Goal: Information Seeking & Learning: Learn about a topic

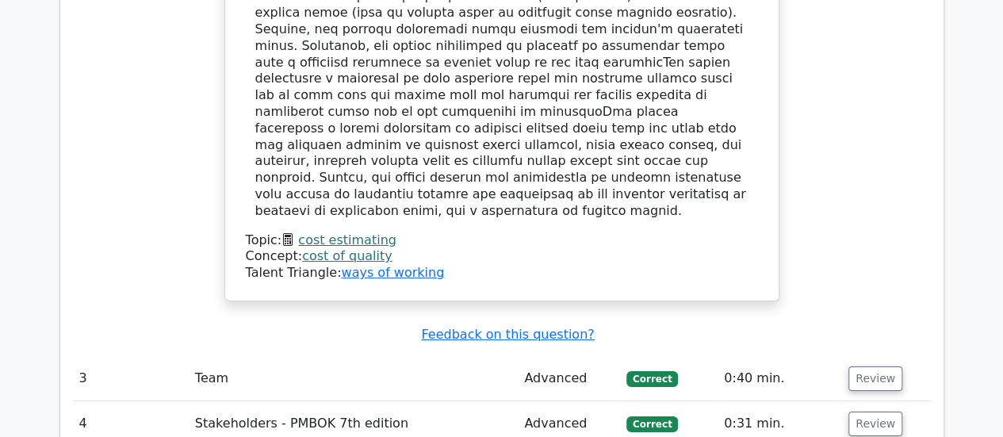
scroll to position [2697, 0]
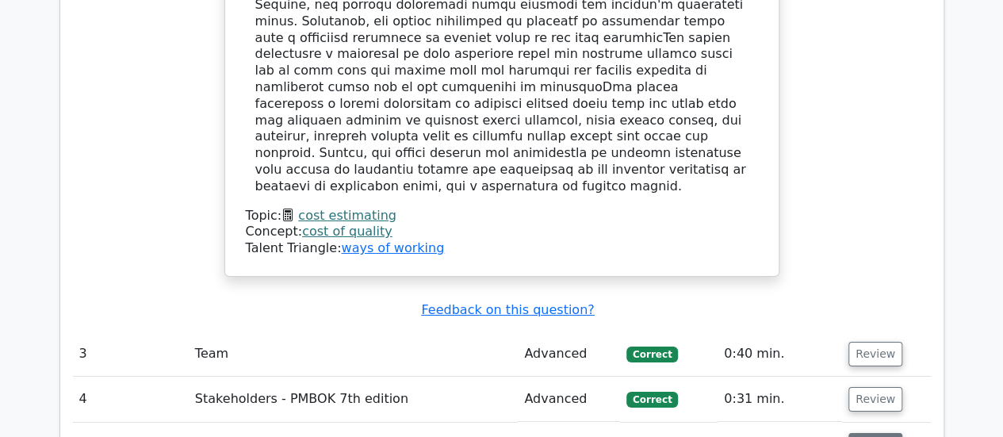
click at [879, 433] on button "Review" at bounding box center [876, 445] width 54 height 25
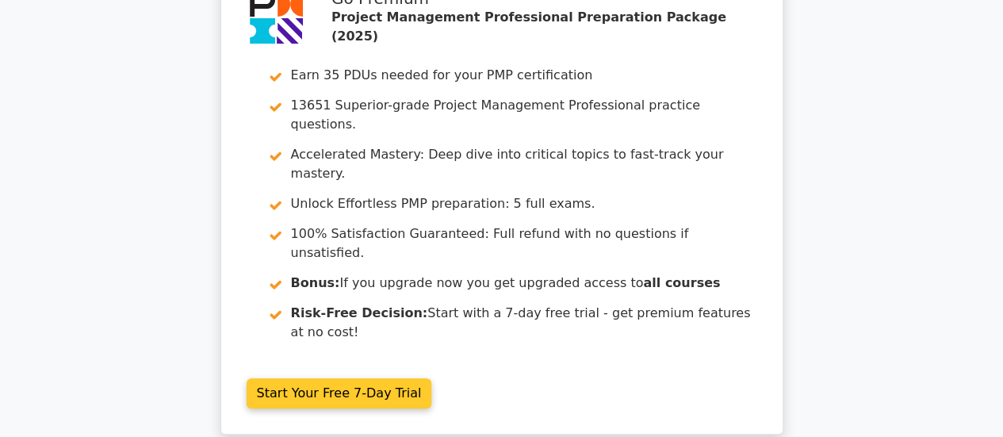
scroll to position [3450, 0]
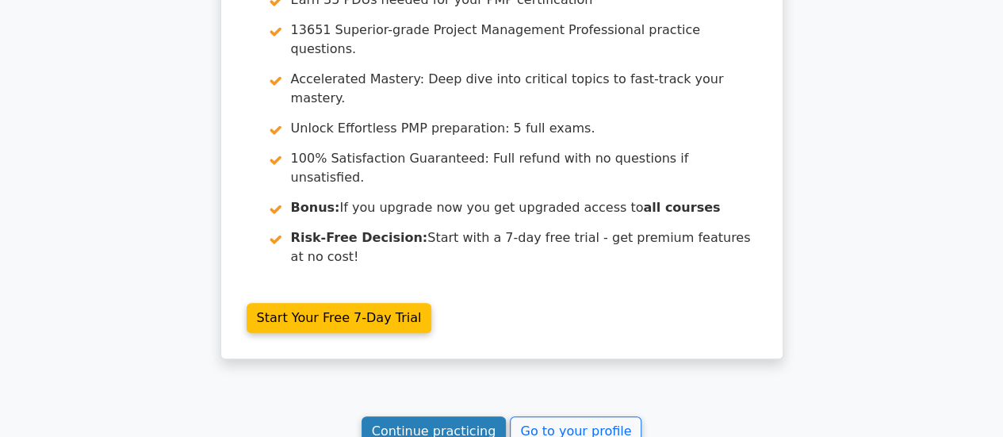
click at [437, 416] on link "Continue practicing" at bounding box center [434, 431] width 145 height 30
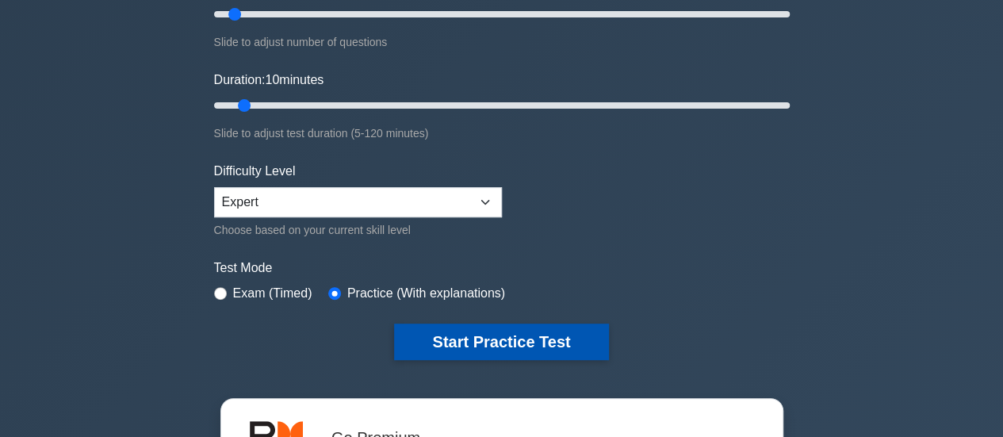
click at [517, 338] on button "Start Practice Test" at bounding box center [501, 342] width 214 height 36
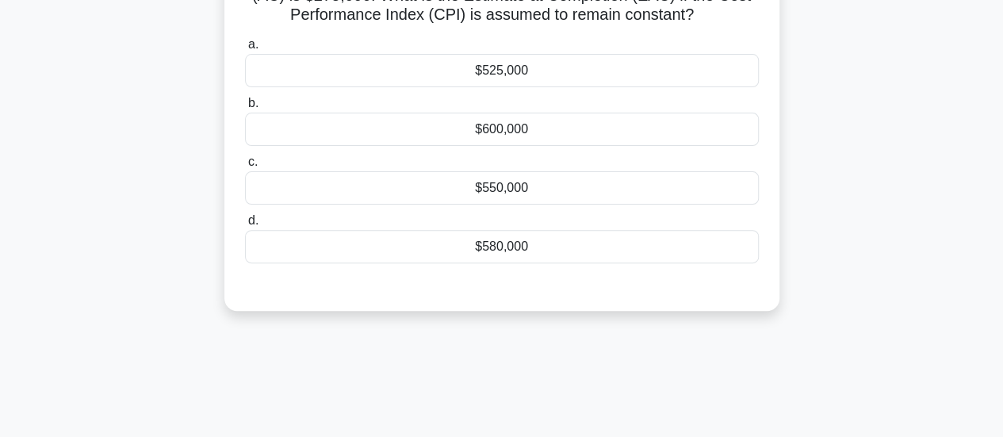
scroll to position [8, 0]
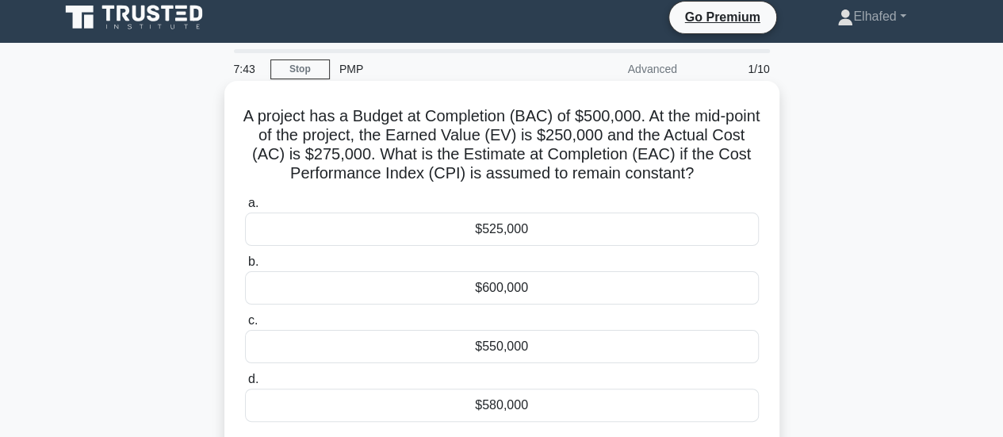
click at [503, 347] on div "$550,000" at bounding box center [502, 346] width 514 height 33
click at [245, 326] on input "c. $550,000" at bounding box center [245, 321] width 0 height 10
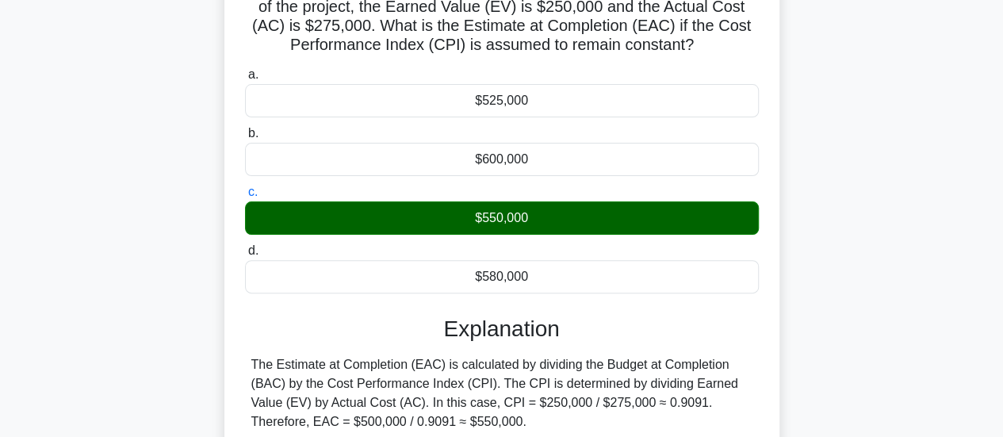
scroll to position [246, 0]
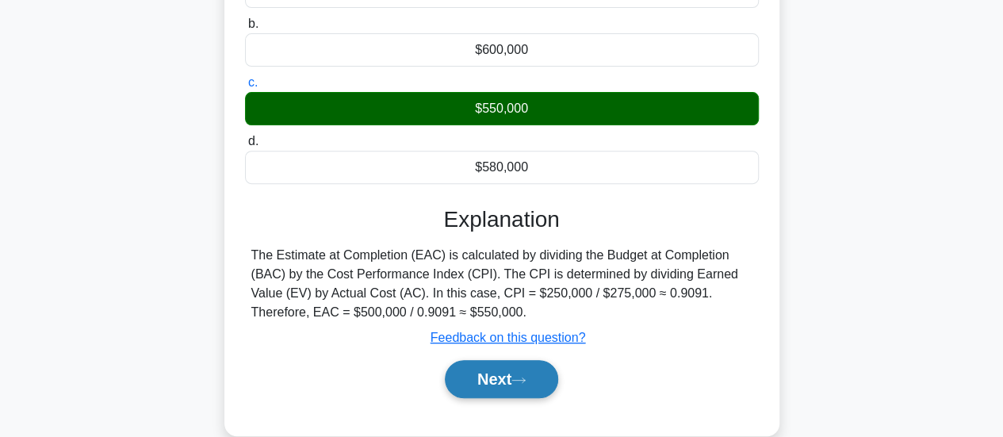
click at [522, 382] on icon at bounding box center [519, 380] width 14 height 9
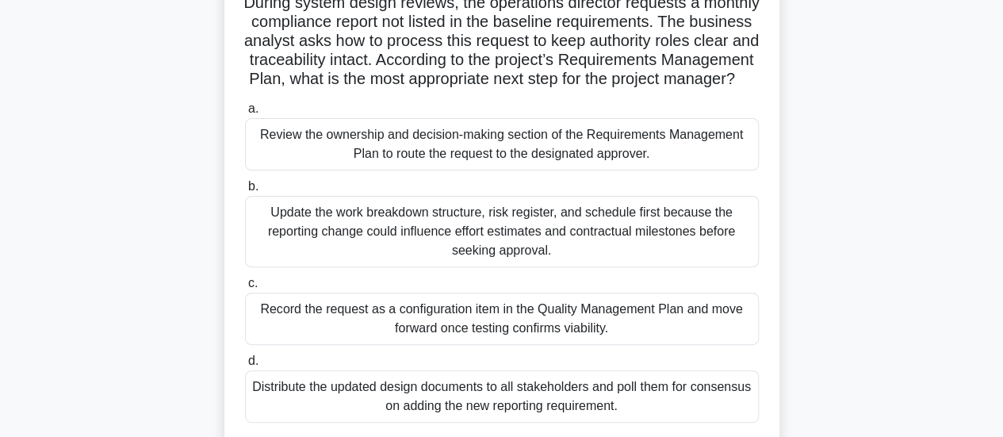
scroll to position [238, 0]
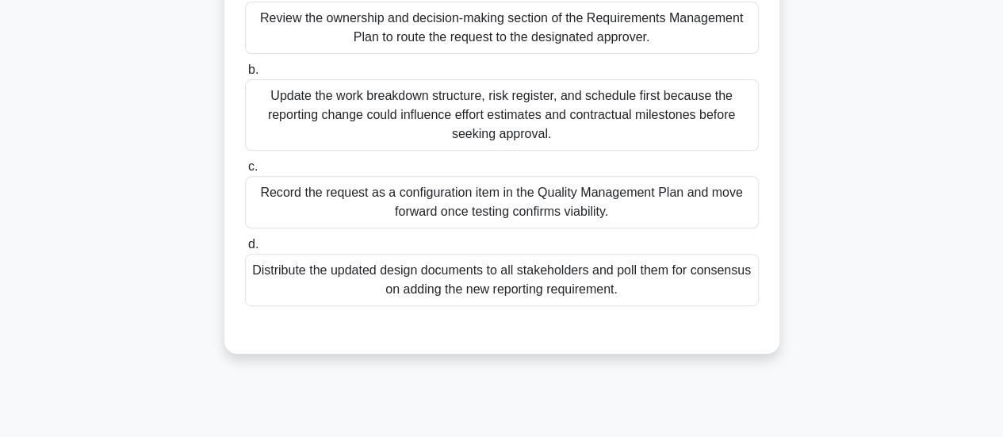
click at [543, 51] on div "Review the ownership and decision-making section of the Requirements Management…" at bounding box center [502, 28] width 514 height 52
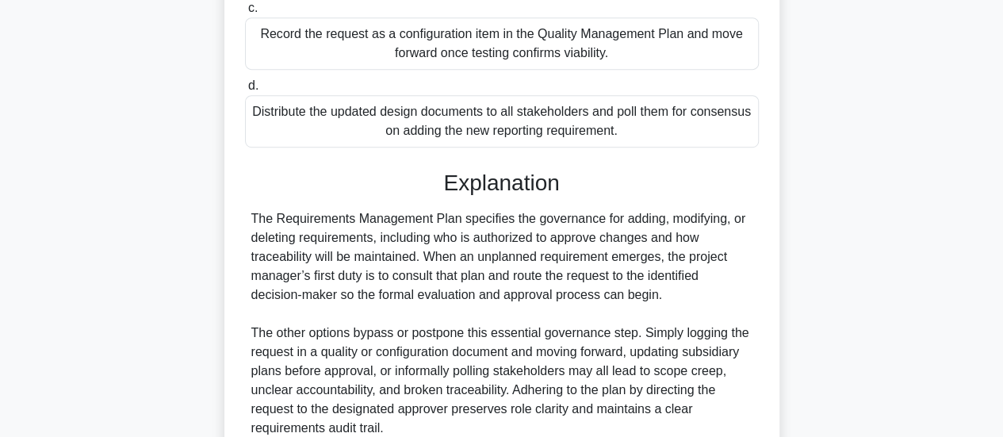
scroll to position [558, 0]
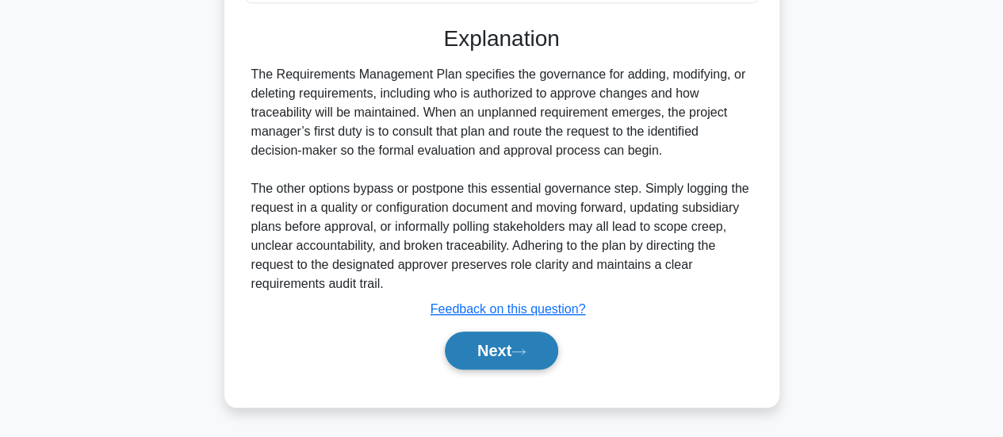
click at [509, 350] on button "Next" at bounding box center [501, 351] width 113 height 38
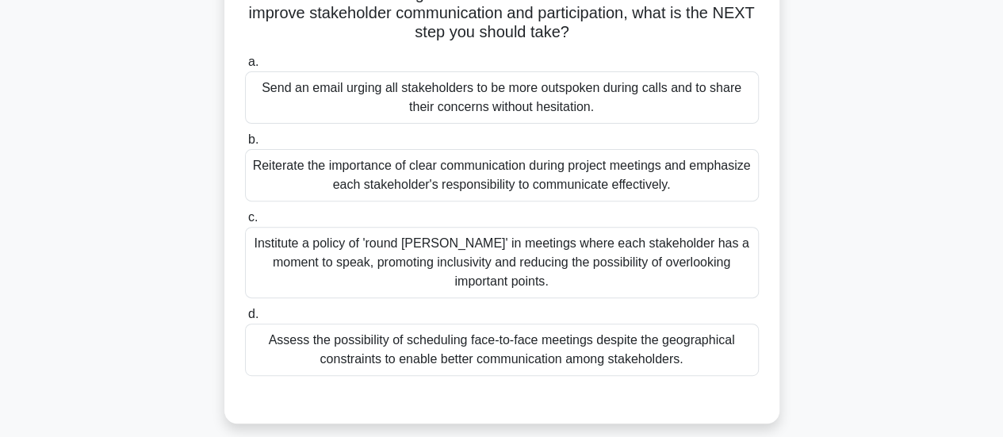
scroll to position [159, 0]
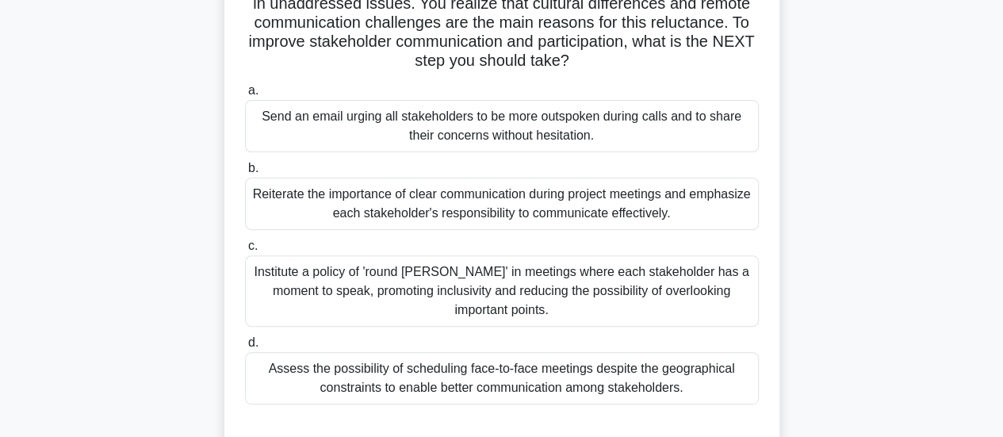
click at [634, 364] on div "Assess the possibility of scheduling face-to-face meetings despite the geograph…" at bounding box center [502, 378] width 514 height 52
click at [245, 348] on input "d. Assess the possibility of scheduling face-to-face meetings despite the geogr…" at bounding box center [245, 343] width 0 height 10
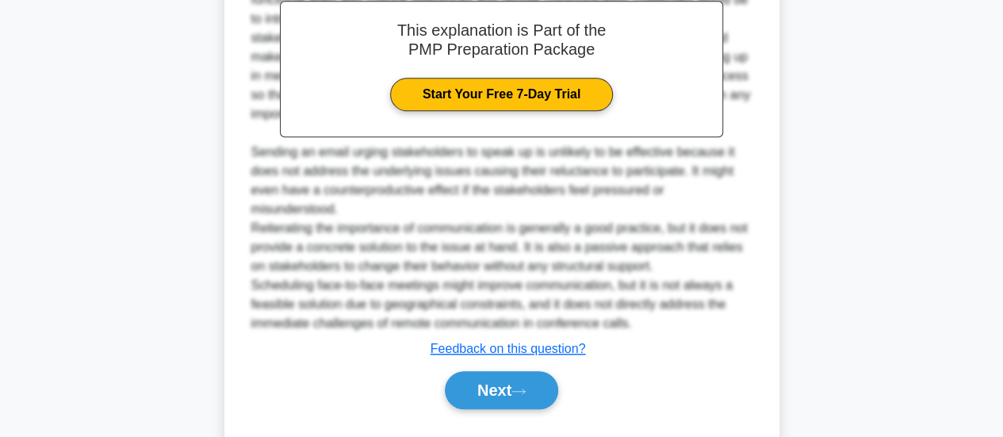
scroll to position [693, 0]
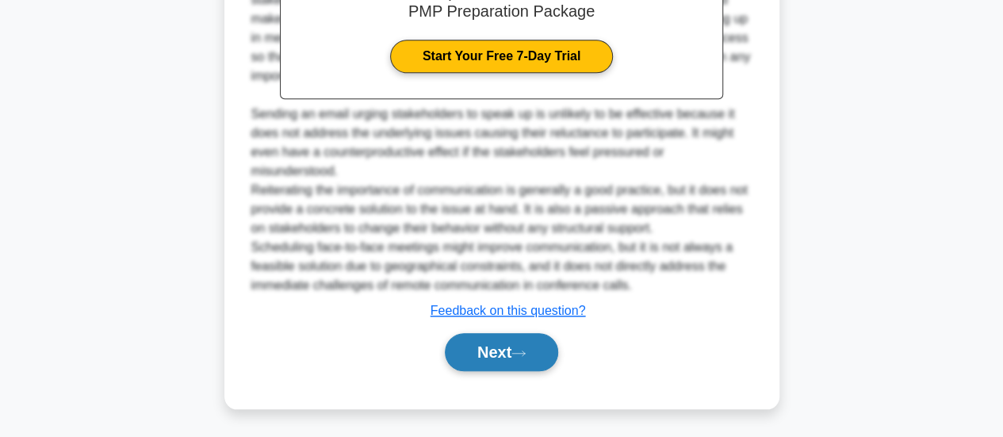
click at [536, 353] on button "Next" at bounding box center [501, 352] width 113 height 38
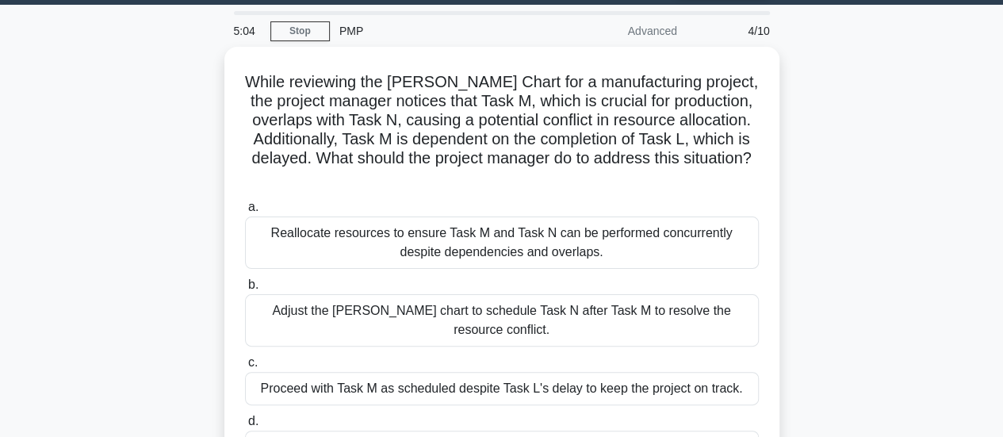
scroll to position [23, 0]
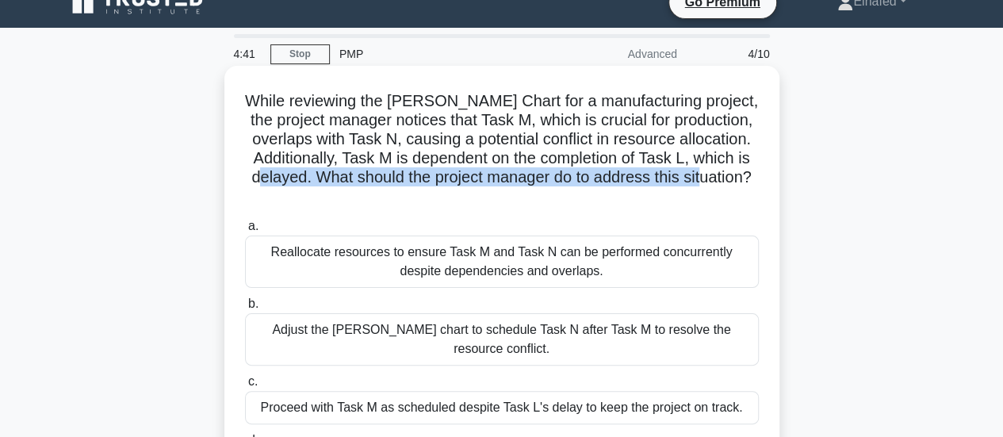
drag, startPoint x: 315, startPoint y: 181, endPoint x: 619, endPoint y: 193, distance: 304.0
click at [619, 193] on h5 "While reviewing the Gantt Chart for a manufacturing project, the project manage…" at bounding box center [502, 149] width 517 height 116
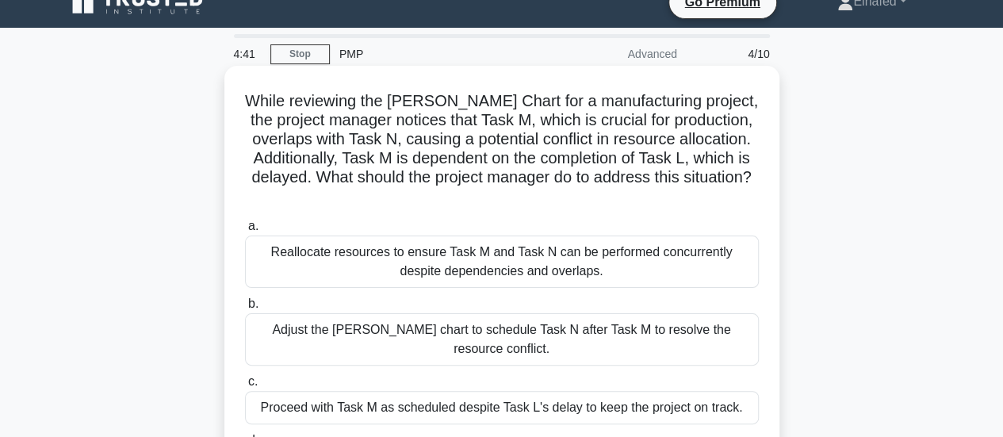
click at [502, 201] on icon ".spinner_0XTQ{transform-origin:center;animation:spinner_y6GP .75s linear infini…" at bounding box center [502, 197] width 19 height 19
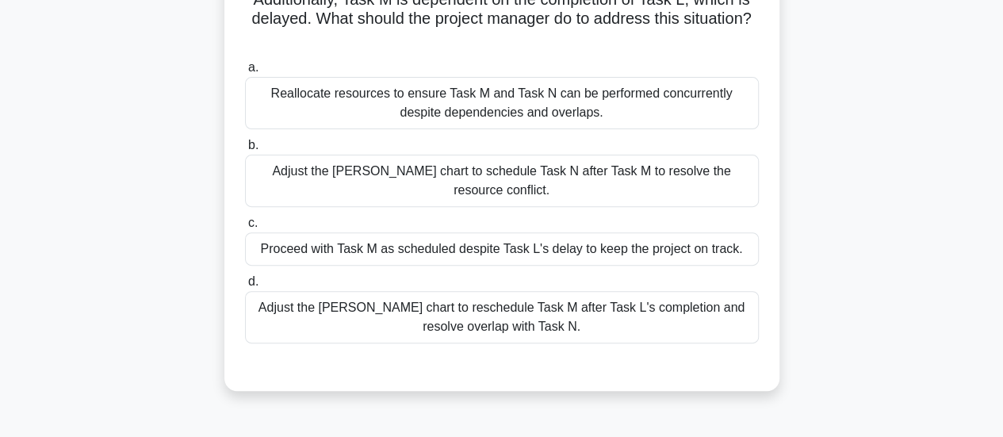
scroll to position [102, 0]
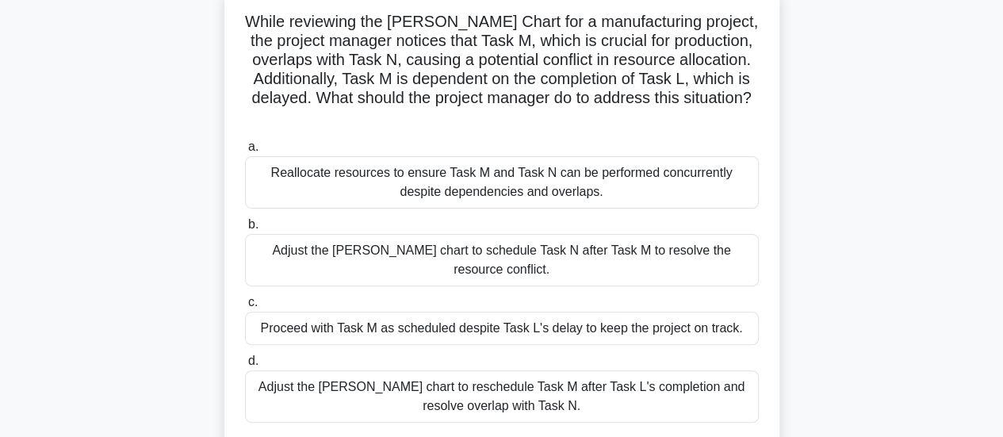
click at [498, 259] on div "Adjust the Gantt chart to schedule Task N after Task M to resolve the resource …" at bounding box center [502, 260] width 514 height 52
click at [245, 230] on input "b. Adjust the Gantt chart to schedule Task N after Task M to resolve the resour…" at bounding box center [245, 225] width 0 height 10
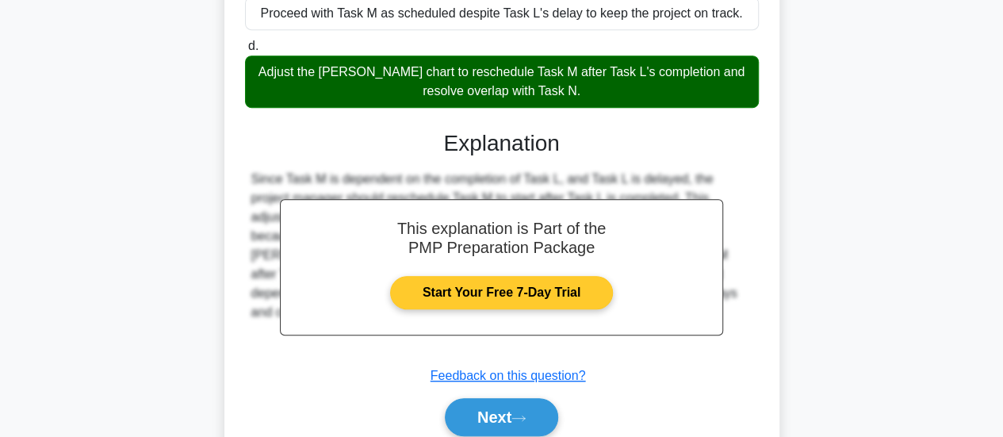
scroll to position [465, 0]
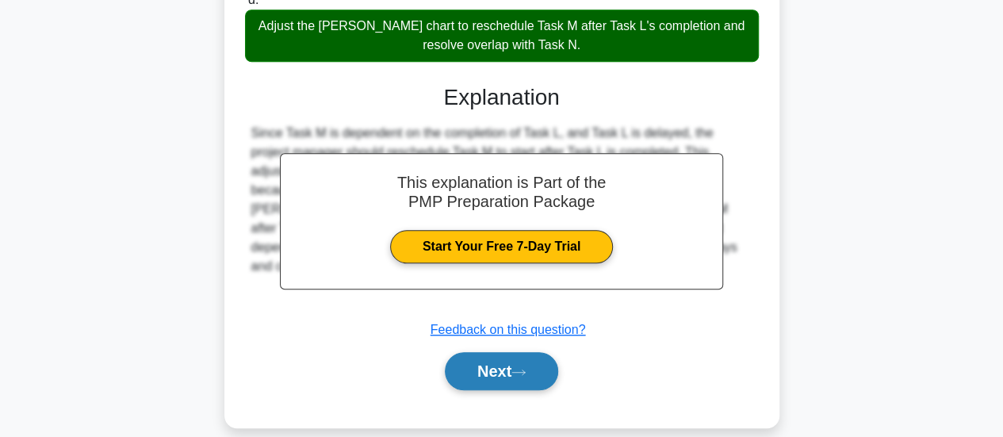
click at [526, 368] on icon at bounding box center [519, 372] width 14 height 9
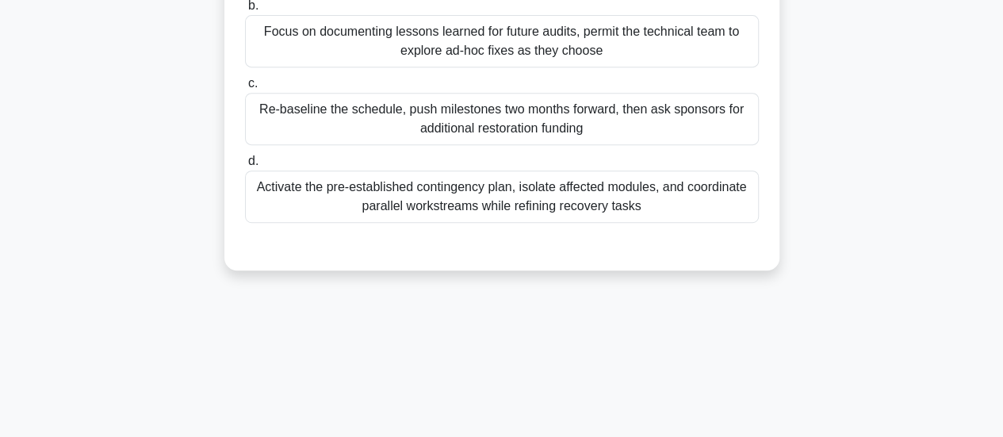
scroll to position [23, 0]
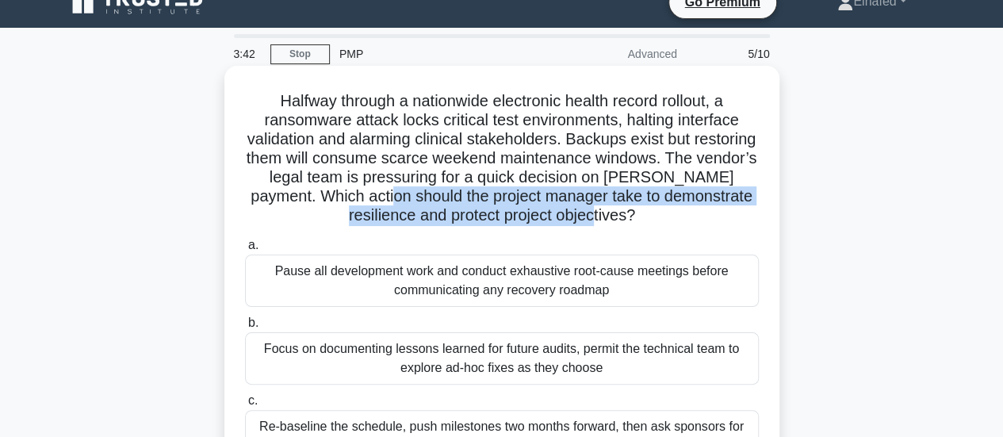
drag, startPoint x: 496, startPoint y: 201, endPoint x: 690, endPoint y: 213, distance: 194.7
click at [690, 213] on h5 "Halfway through a nationwide electronic health record rollout, a ransomware att…" at bounding box center [502, 158] width 517 height 135
click at [458, 223] on h5 "Halfway through a nationwide electronic health record rollout, a ransomware att…" at bounding box center [502, 158] width 517 height 135
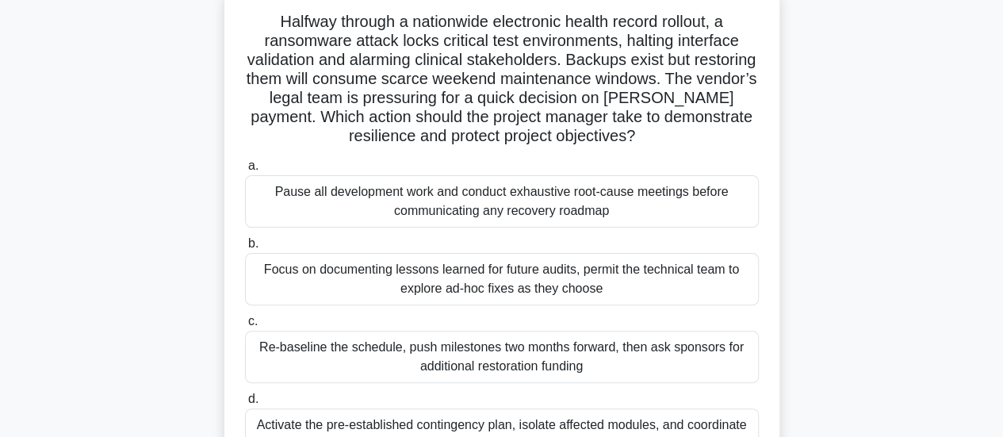
scroll to position [182, 0]
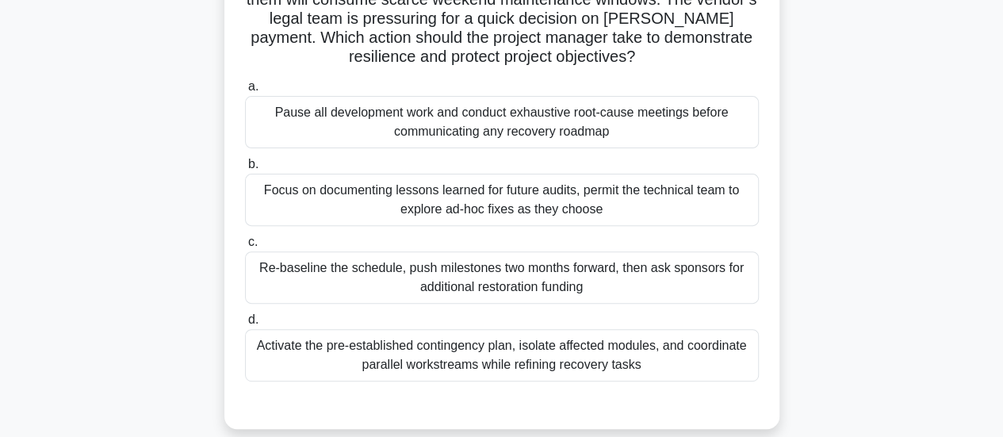
click at [562, 358] on div "Activate the pre-established contingency plan, isolate affected modules, and co…" at bounding box center [502, 355] width 514 height 52
click at [245, 325] on input "d. Activate the pre-established contingency plan, isolate affected modules, and…" at bounding box center [245, 320] width 0 height 10
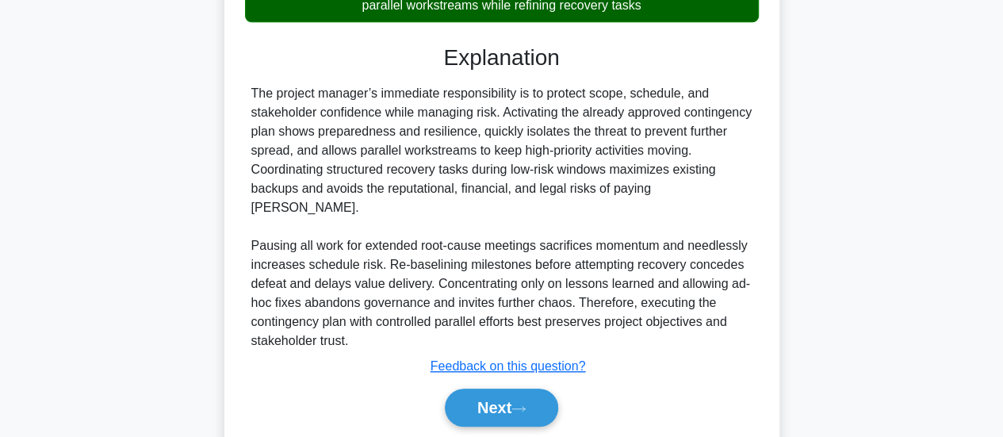
scroll to position [577, 0]
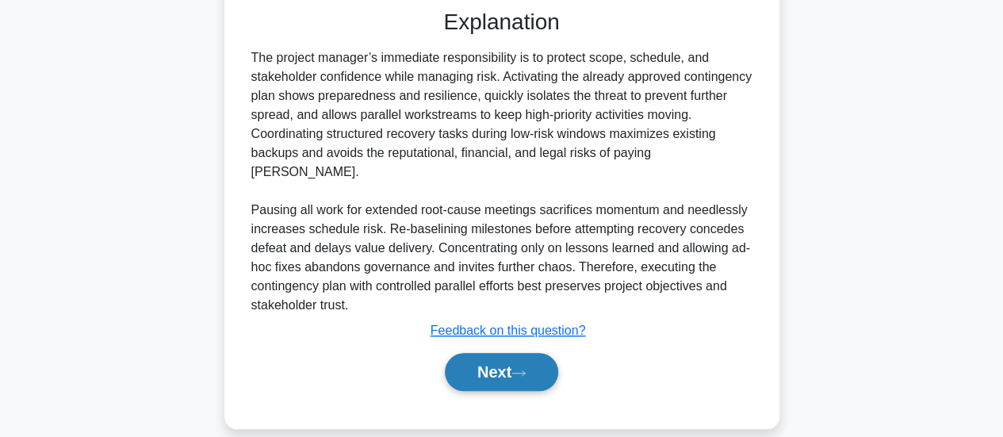
click at [535, 353] on button "Next" at bounding box center [501, 372] width 113 height 38
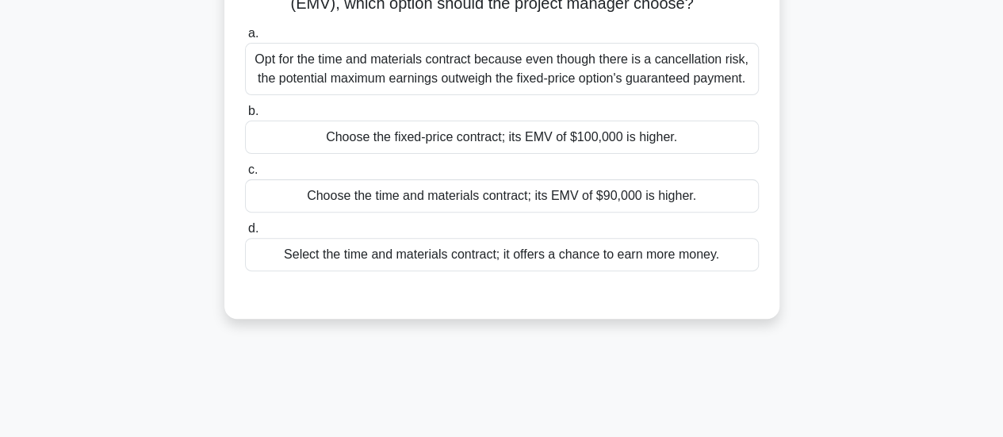
scroll to position [261, 0]
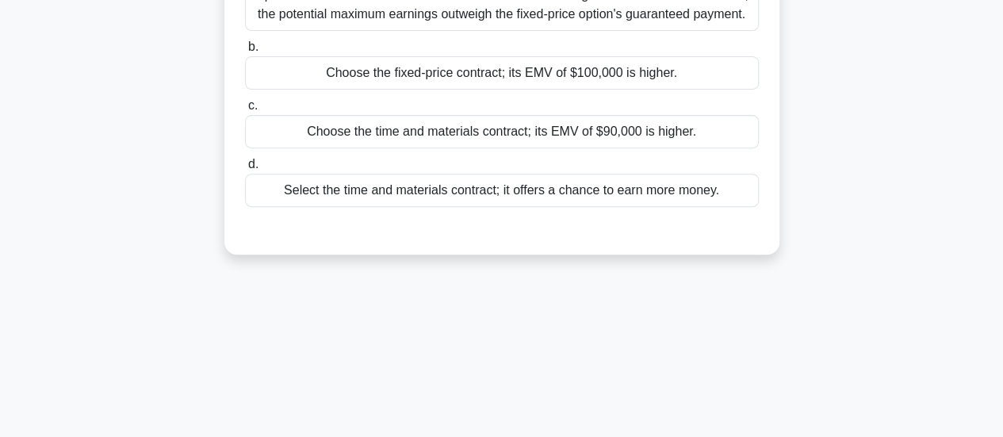
click at [598, 207] on div "Select the time and materials contract; it offers a chance to earn more money." at bounding box center [502, 190] width 514 height 33
click at [245, 170] on input "d. Select the time and materials contract; it offers a chance to earn more mone…" at bounding box center [245, 164] width 0 height 10
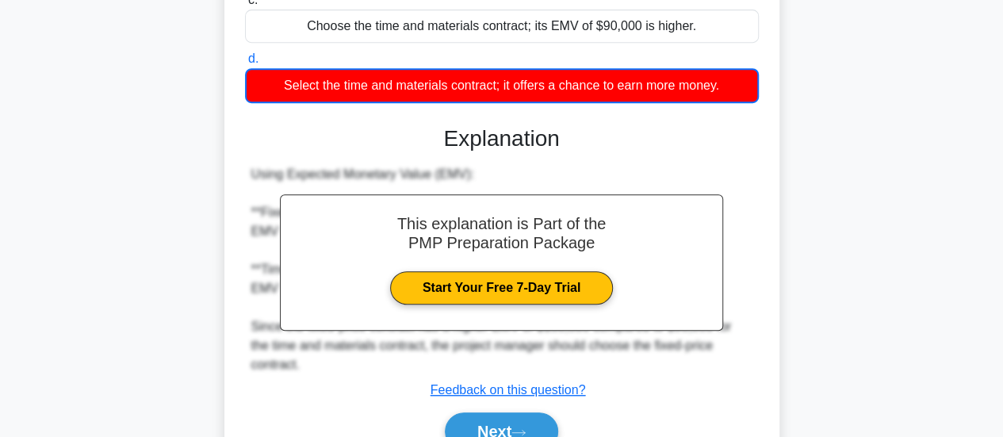
scroll to position [446, 0]
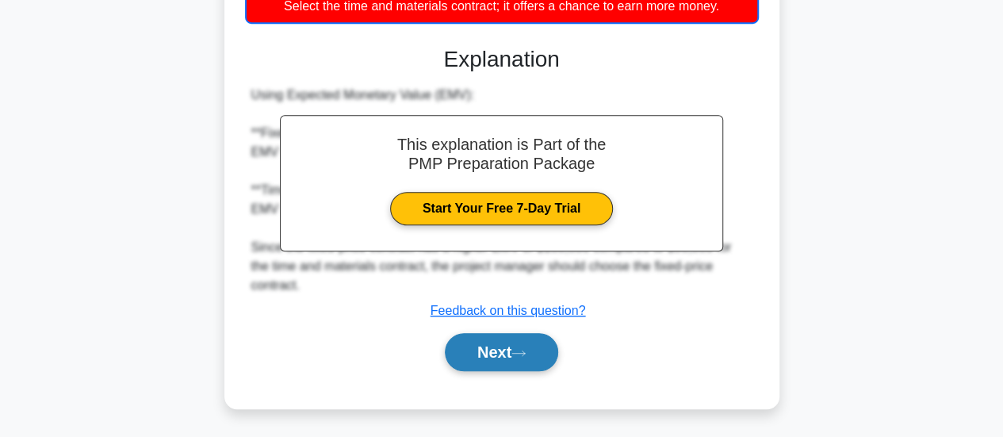
click at [504, 351] on button "Next" at bounding box center [501, 352] width 113 height 38
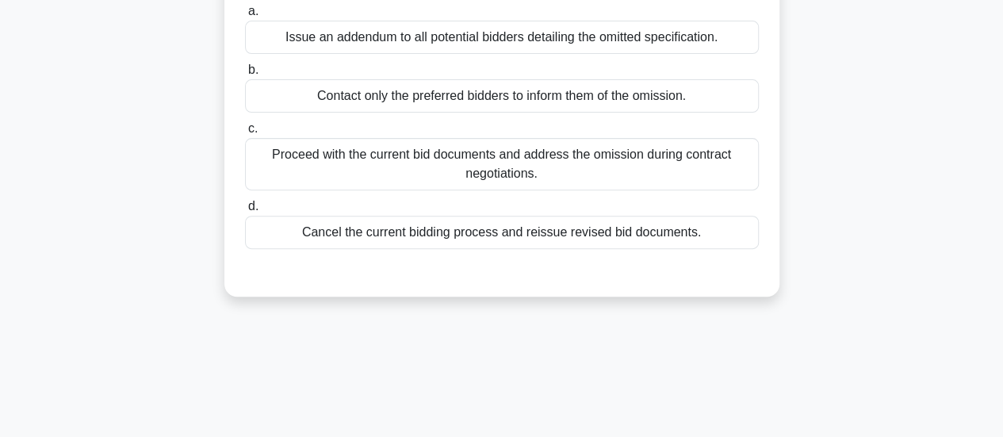
scroll to position [79, 0]
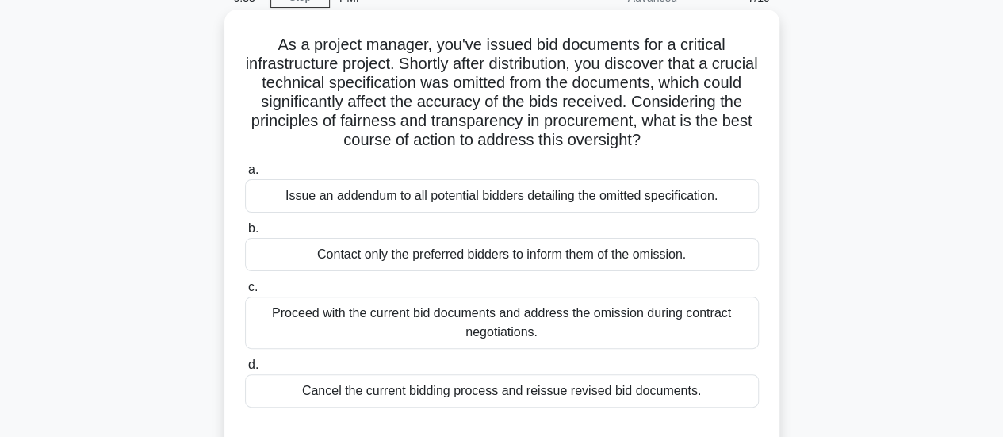
click at [587, 257] on div "Contact only the preferred bidders to inform them of the omission." at bounding box center [502, 254] width 514 height 33
click at [245, 234] on input "b. Contact only the preferred bidders to inform them of the omission." at bounding box center [245, 229] width 0 height 10
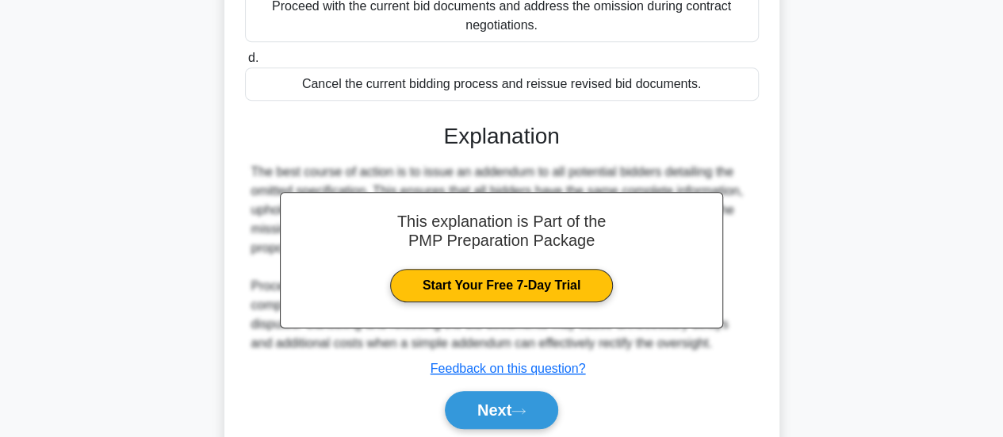
scroll to position [446, 0]
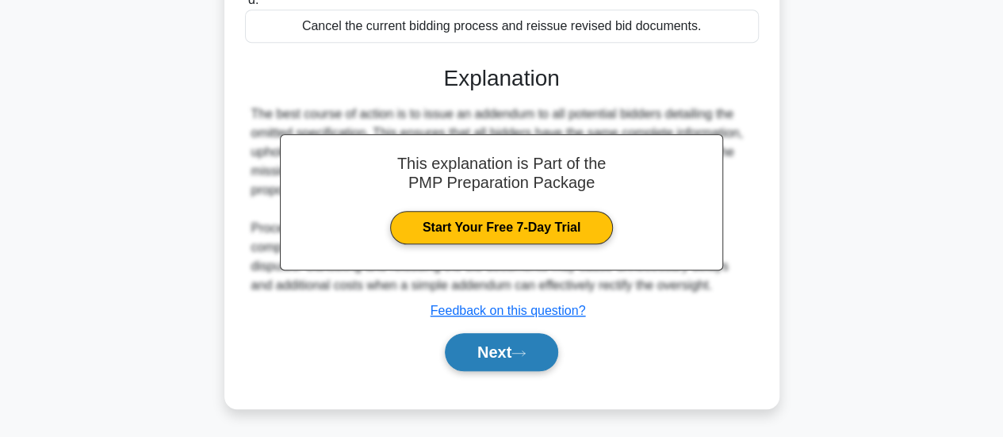
click at [526, 355] on icon at bounding box center [519, 353] width 14 height 9
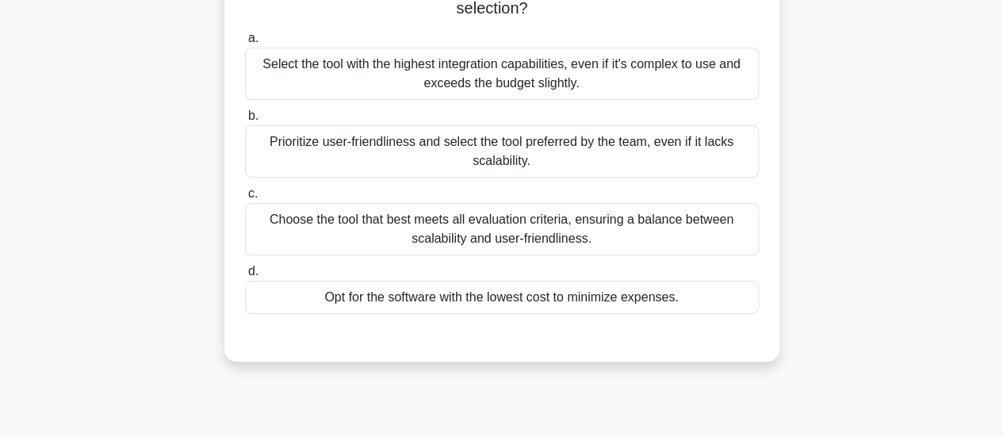
scroll to position [182, 0]
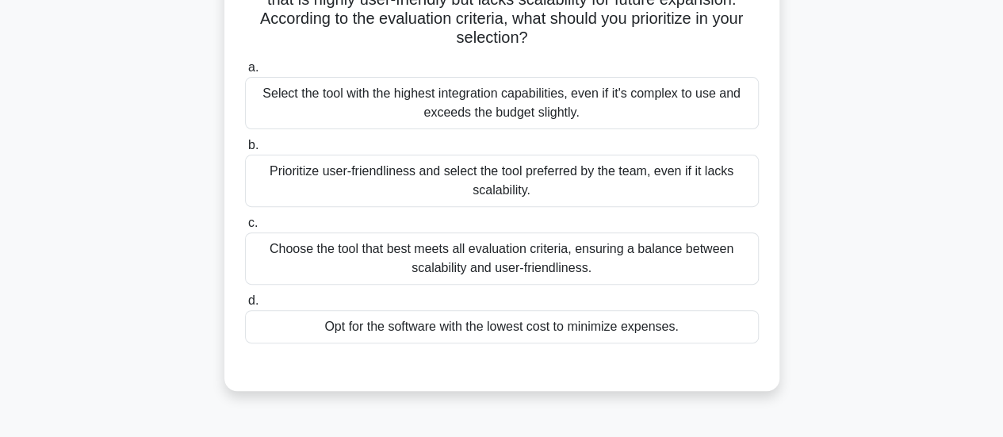
click at [504, 259] on div "Choose the tool that best meets all evaluation criteria, ensuring a balance bet…" at bounding box center [502, 258] width 514 height 52
click at [245, 228] on input "c. Choose the tool that best meets all evaluation criteria, ensuring a balance …" at bounding box center [245, 223] width 0 height 10
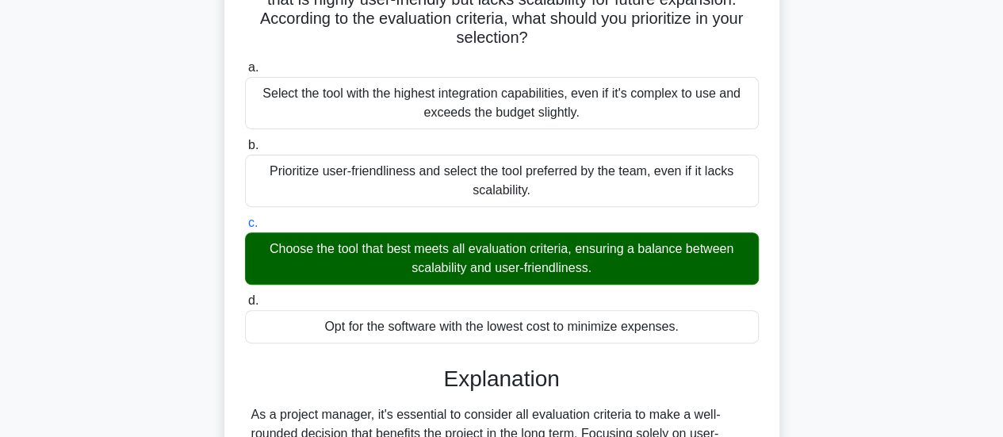
scroll to position [420, 0]
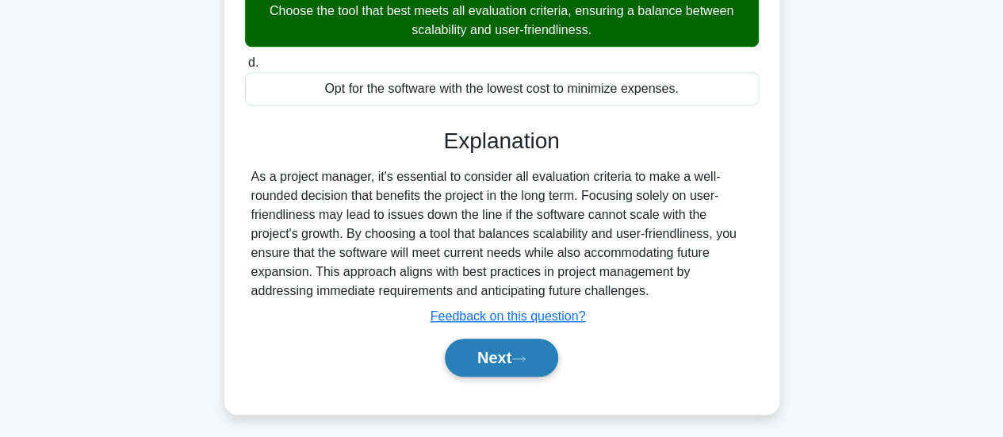
click at [525, 347] on button "Next" at bounding box center [501, 358] width 113 height 38
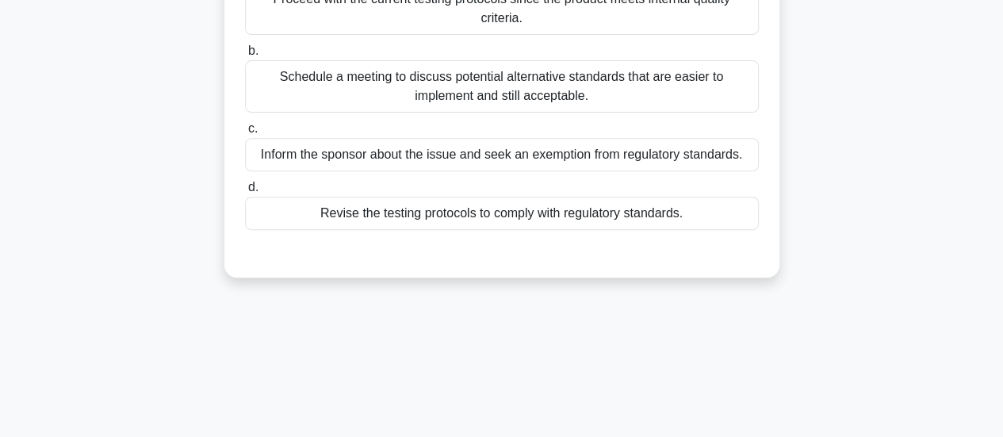
scroll to position [182, 0]
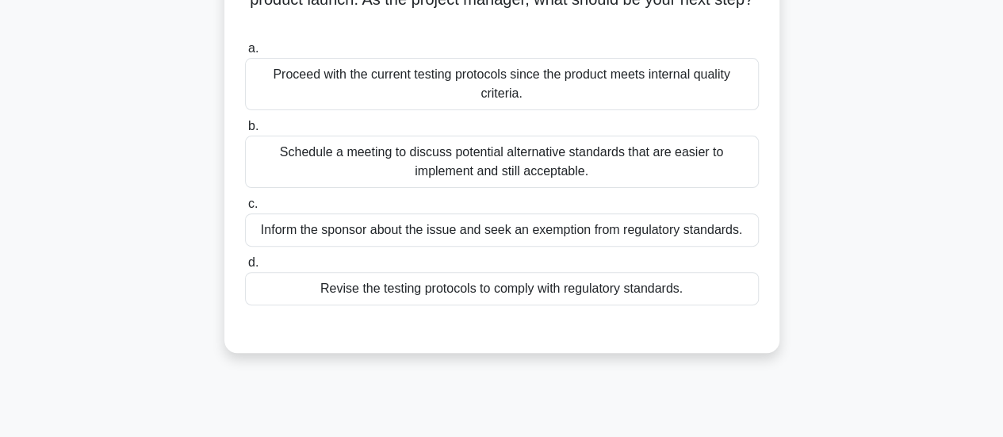
click at [499, 288] on div "Revise the testing protocols to comply with regulatory standards." at bounding box center [502, 288] width 514 height 33
click at [245, 268] on input "d. Revise the testing protocols to comply with regulatory standards." at bounding box center [245, 263] width 0 height 10
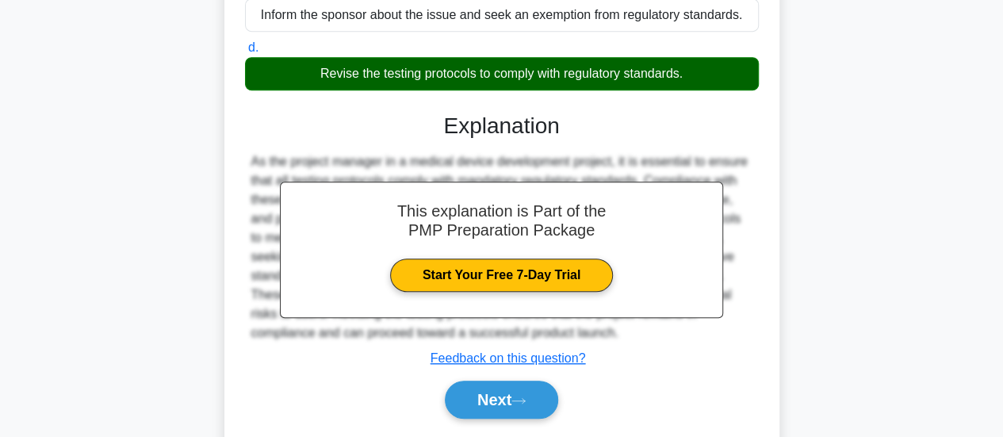
scroll to position [443, 0]
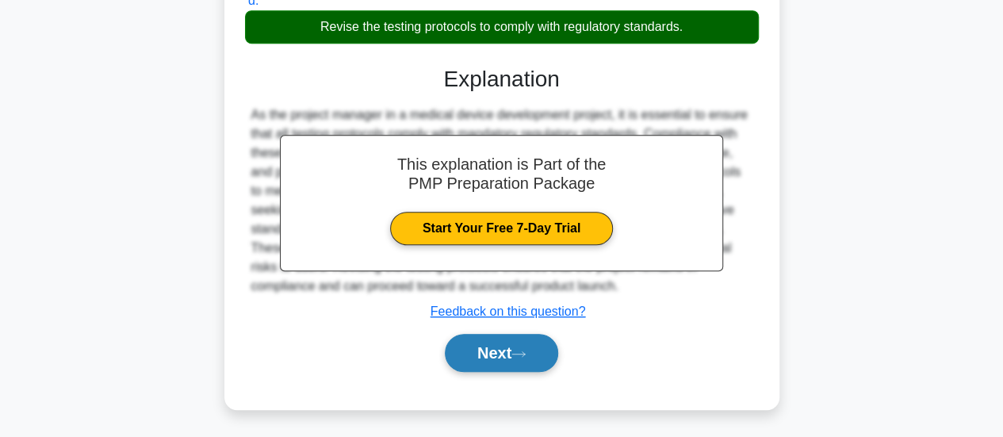
click at [539, 347] on button "Next" at bounding box center [501, 353] width 113 height 38
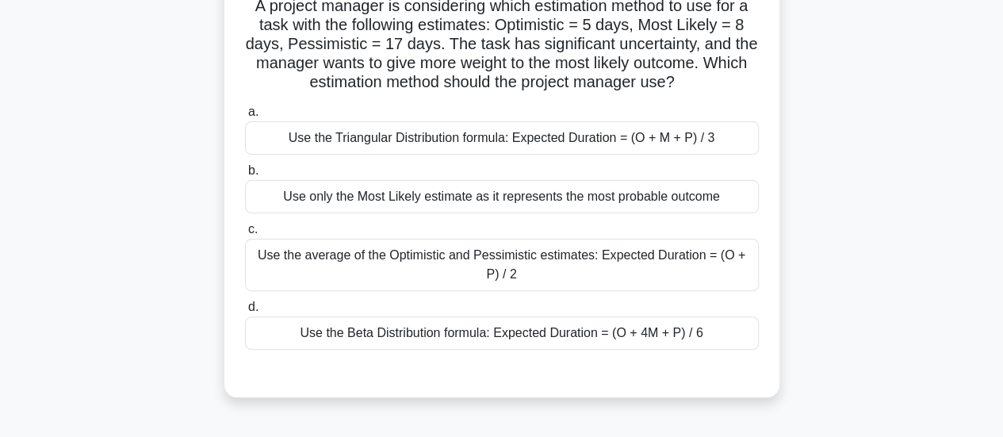
scroll to position [152, 0]
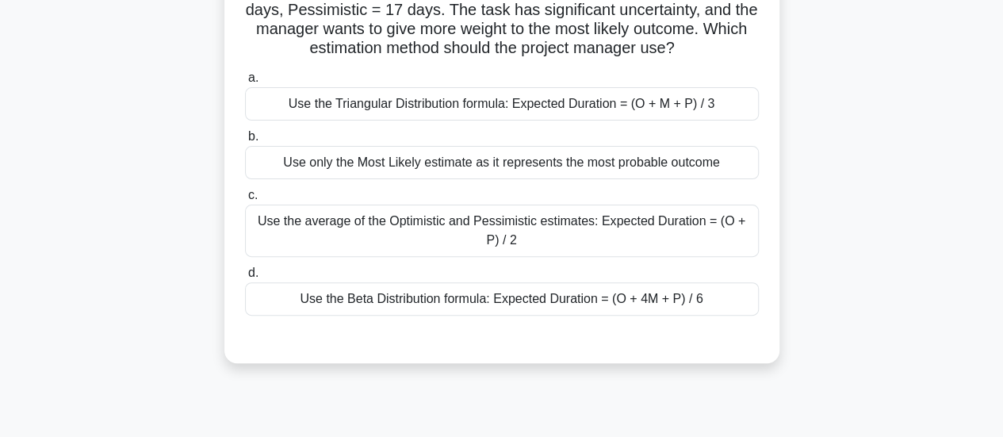
click at [587, 103] on div "Use the Triangular Distribution formula: Expected Duration = (O + M + P) / 3" at bounding box center [502, 103] width 514 height 33
click at [245, 83] on input "a. Use the Triangular Distribution formula: Expected Duration = (O + M + P) / 3" at bounding box center [245, 78] width 0 height 10
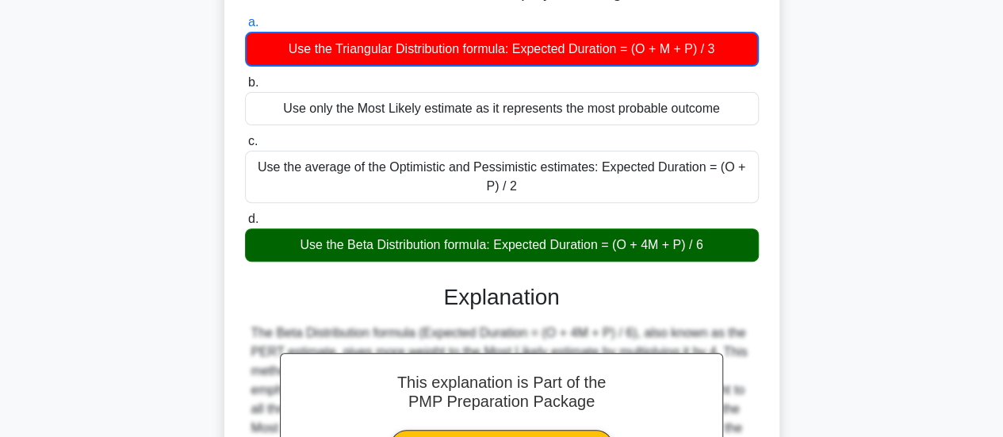
scroll to position [232, 0]
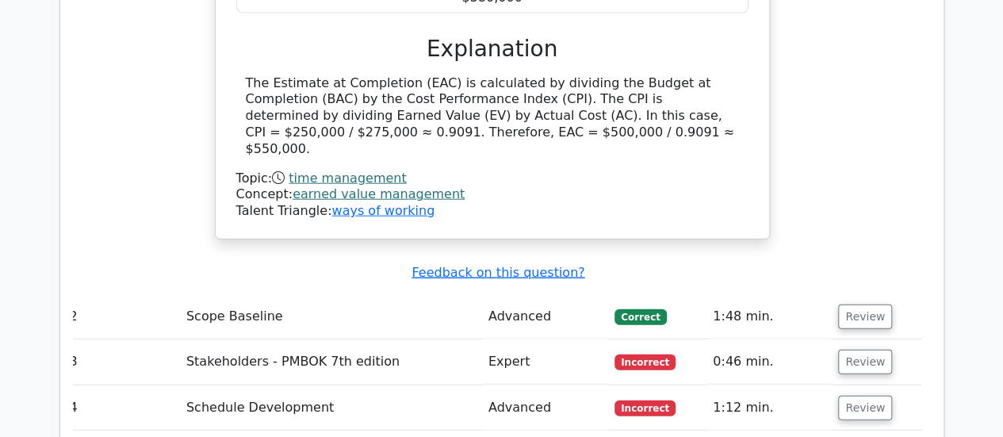
scroll to position [1897, 0]
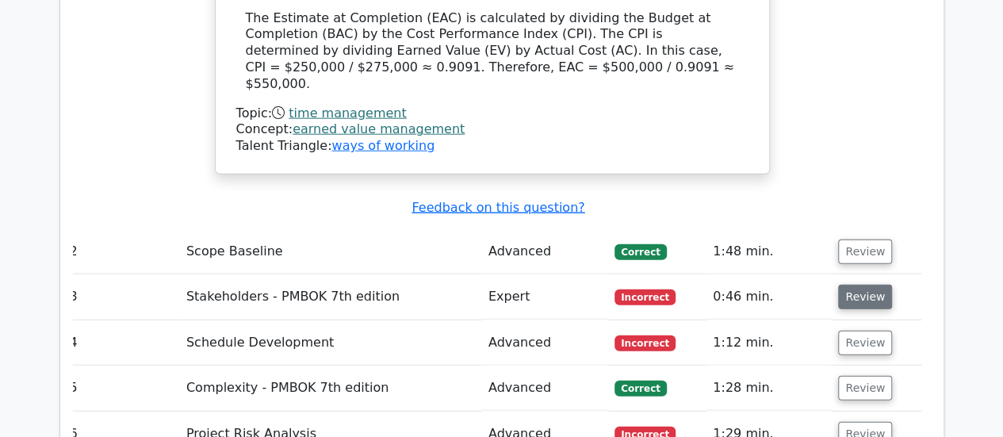
click at [864, 285] on button "Review" at bounding box center [865, 297] width 54 height 25
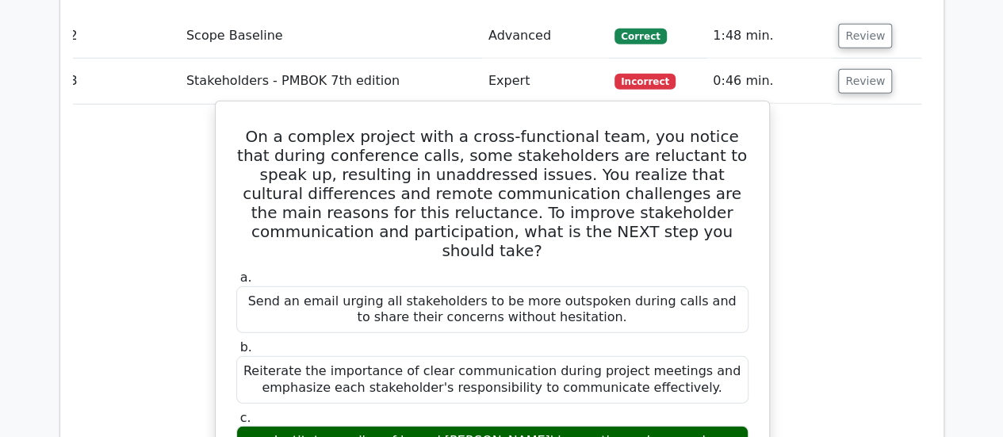
scroll to position [2056, 0]
